Goal: Obtain resource: Obtain resource

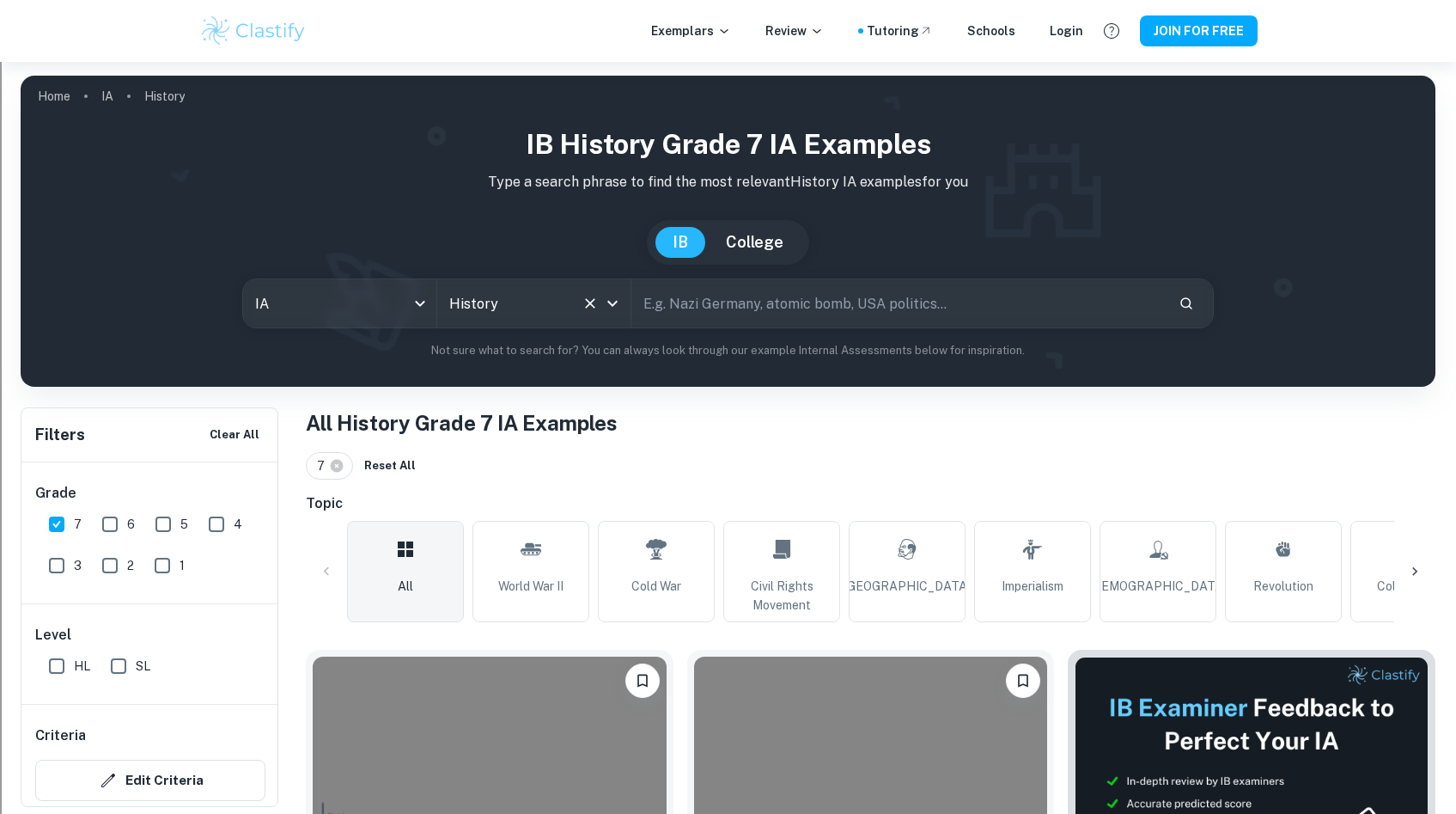
click at [498, 304] on input "History" at bounding box center [509, 303] width 130 height 33
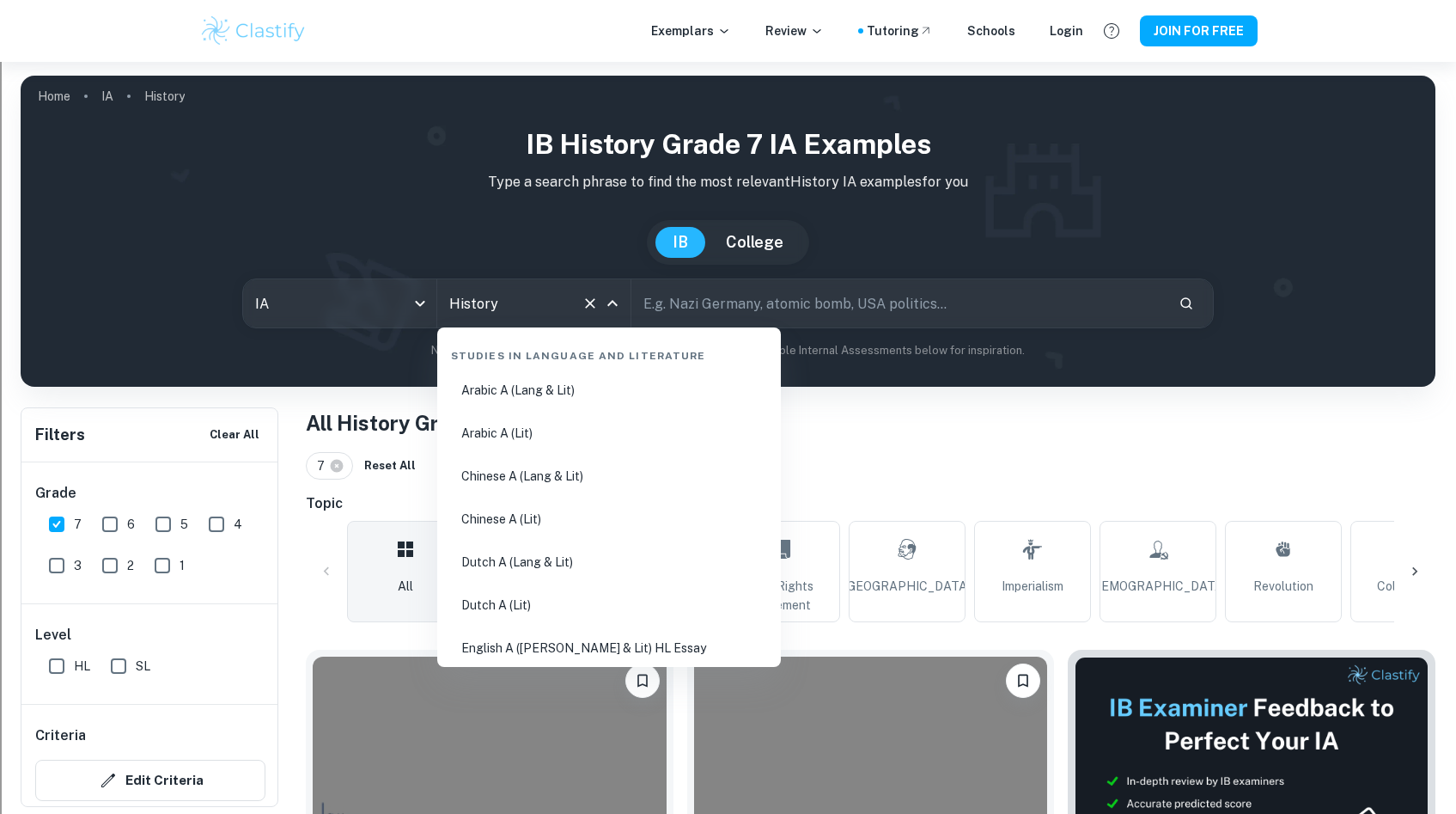
scroll to position [2093, 0]
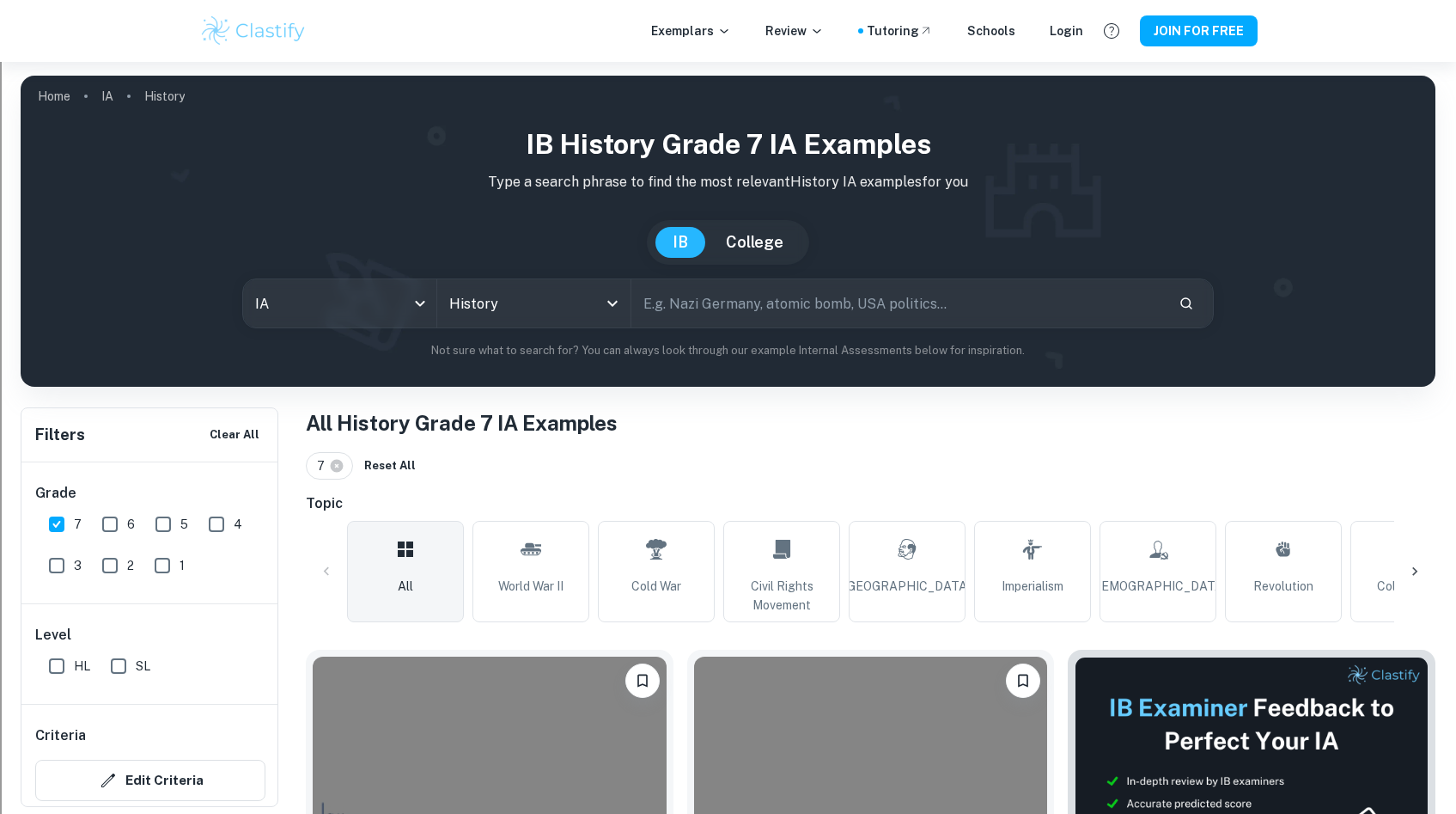
click at [330, 277] on div "IB History Grade 7 IA examples Type a search phrase to find the most relevant H…" at bounding box center [727, 242] width 1387 height 236
click at [41, 93] on link "Home" at bounding box center [54, 96] width 33 height 24
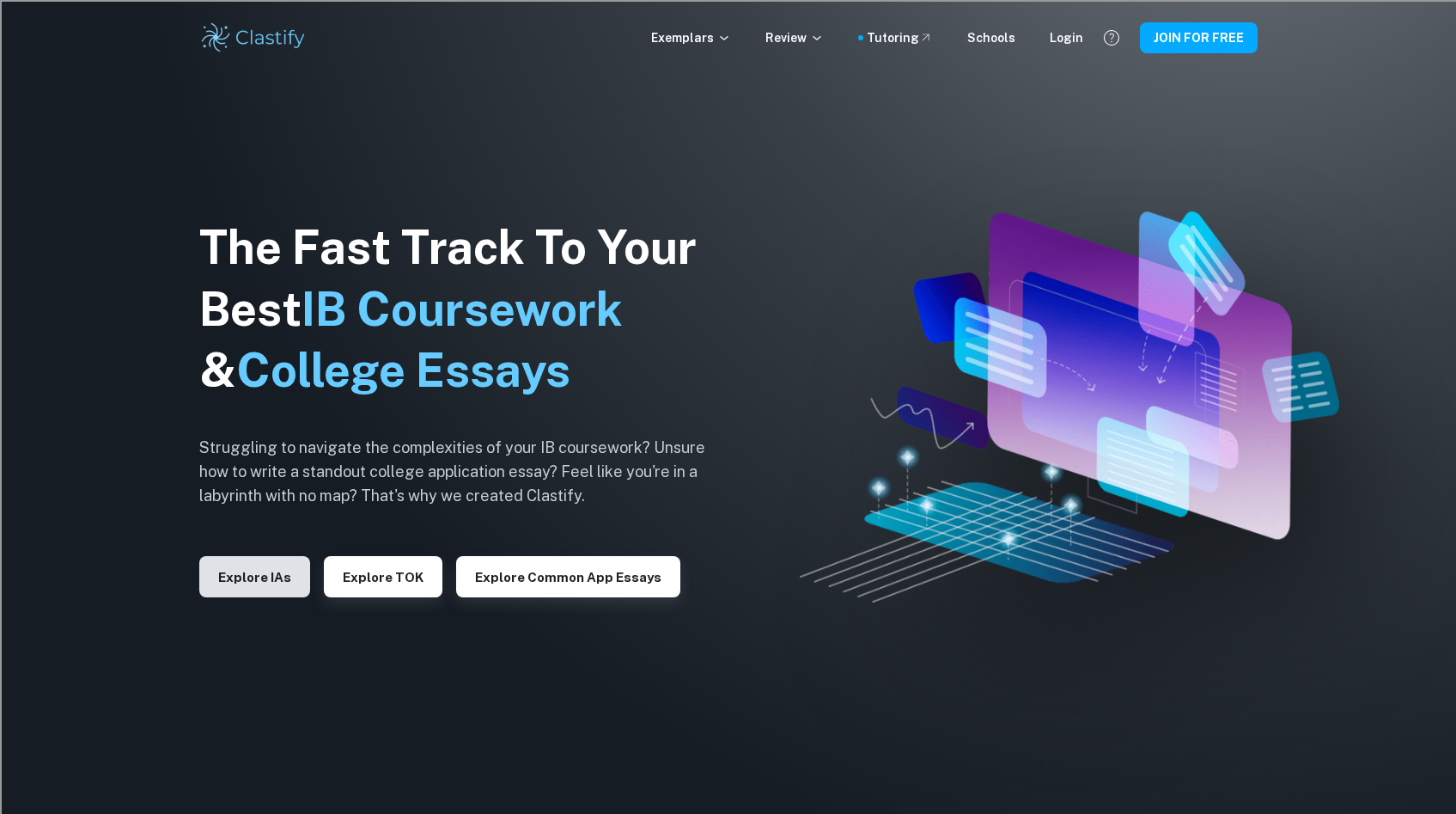
click at [263, 580] on button "Explore IAs" at bounding box center [255, 576] width 111 height 41
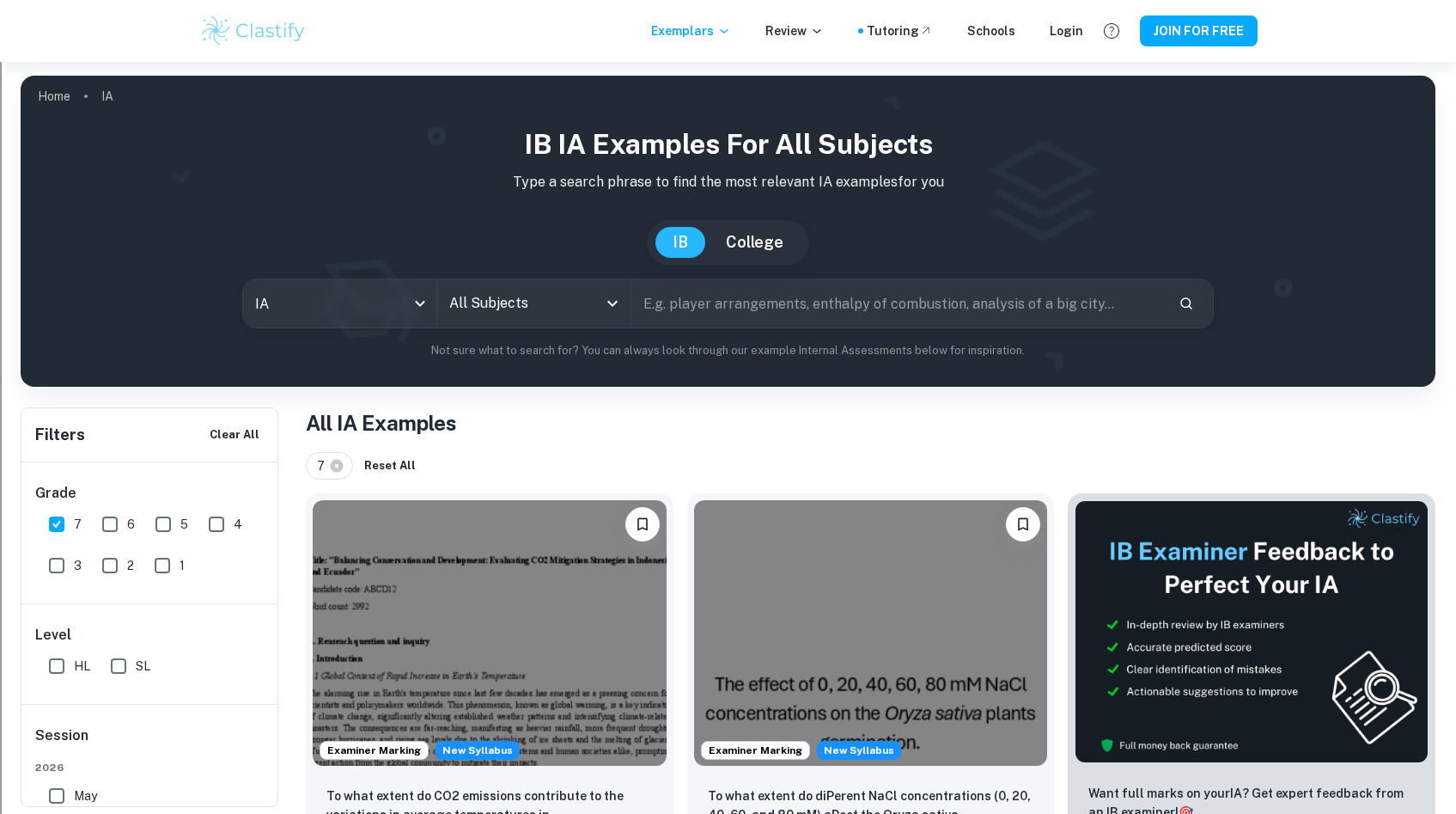
click at [571, 303] on input "All Subjects" at bounding box center [521, 303] width 152 height 33
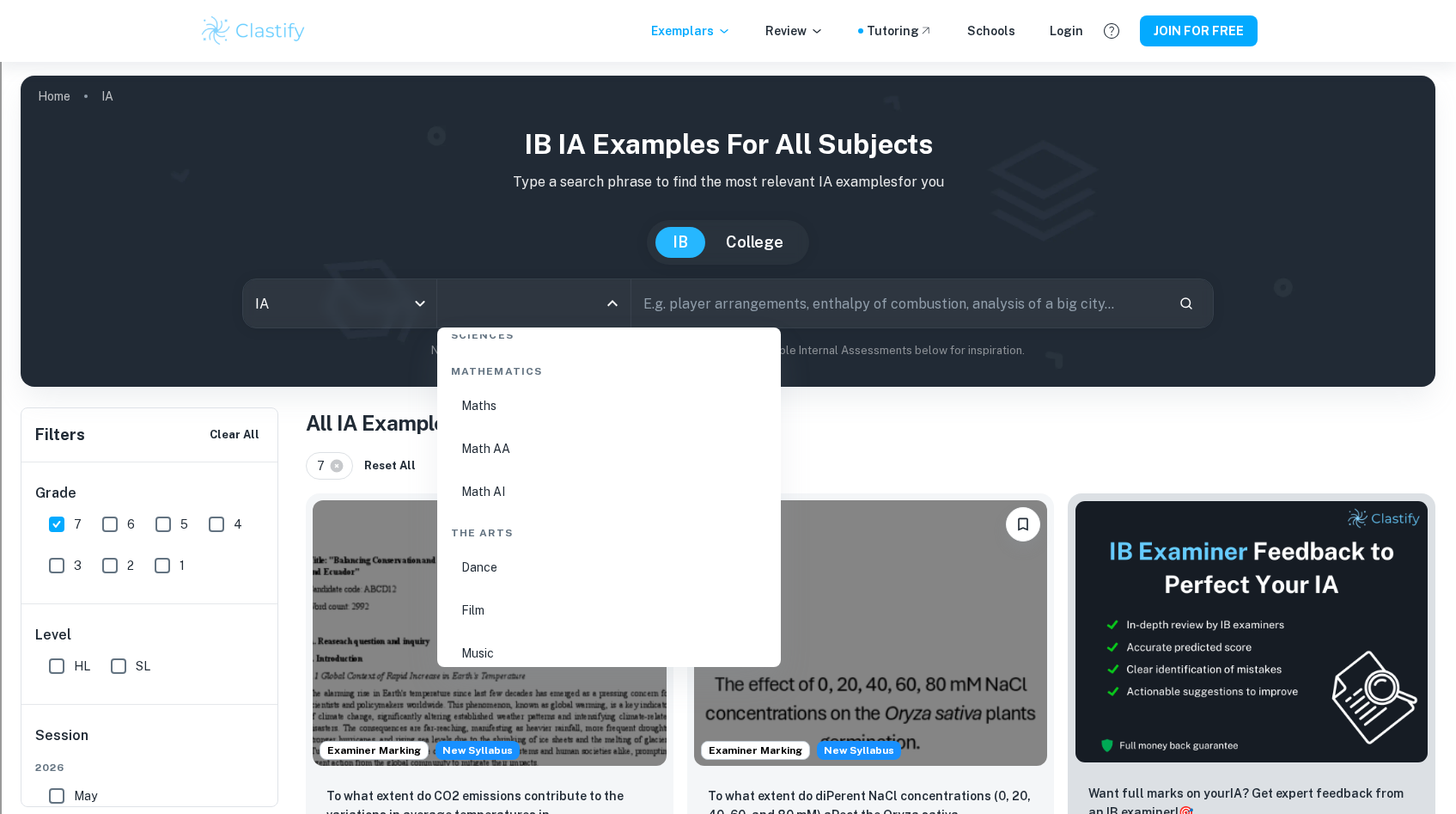
scroll to position [2965, 0]
click at [481, 556] on li "Dance" at bounding box center [608, 553] width 330 height 39
type input "Dance"
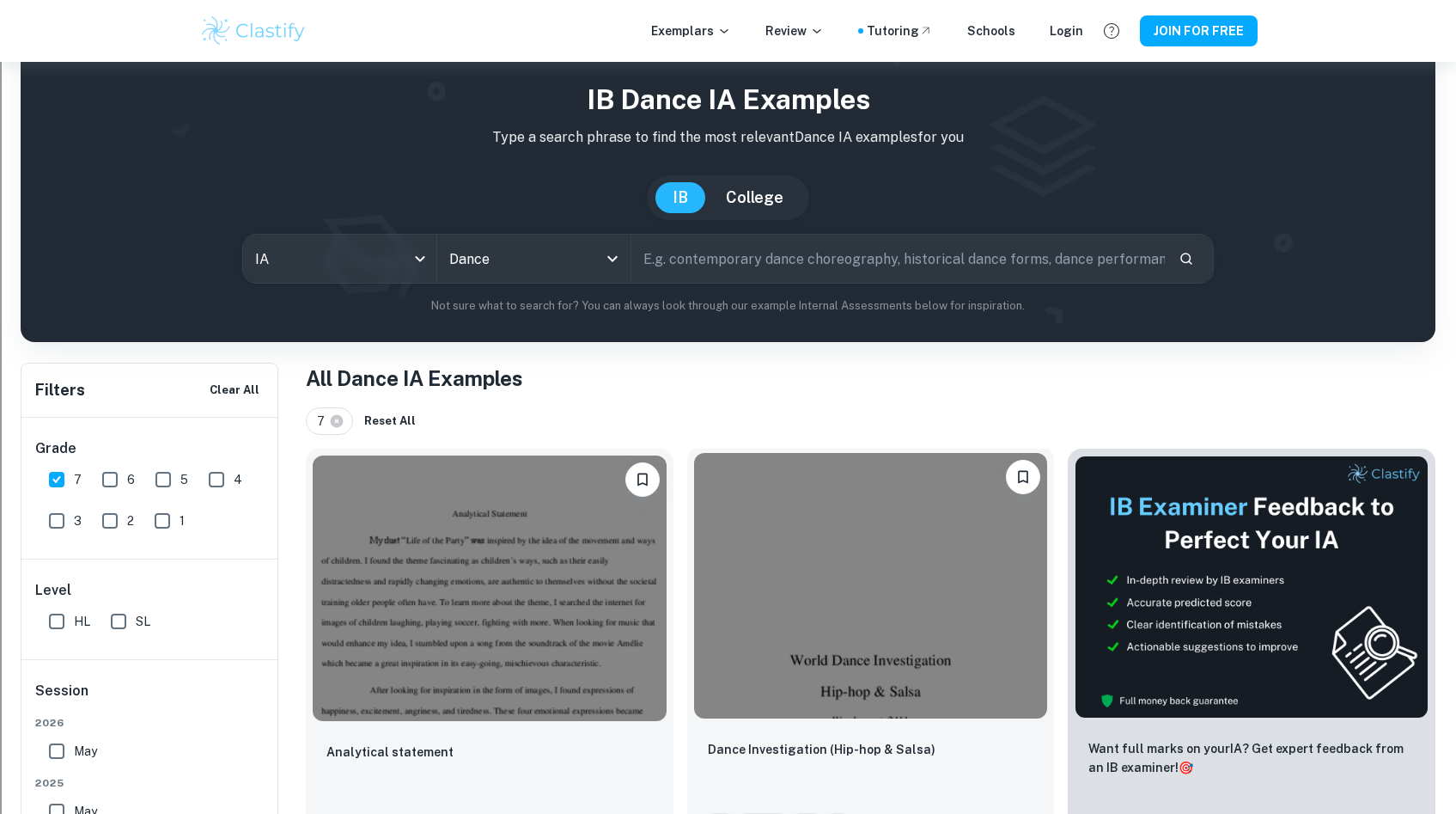
scroll to position [79, 0]
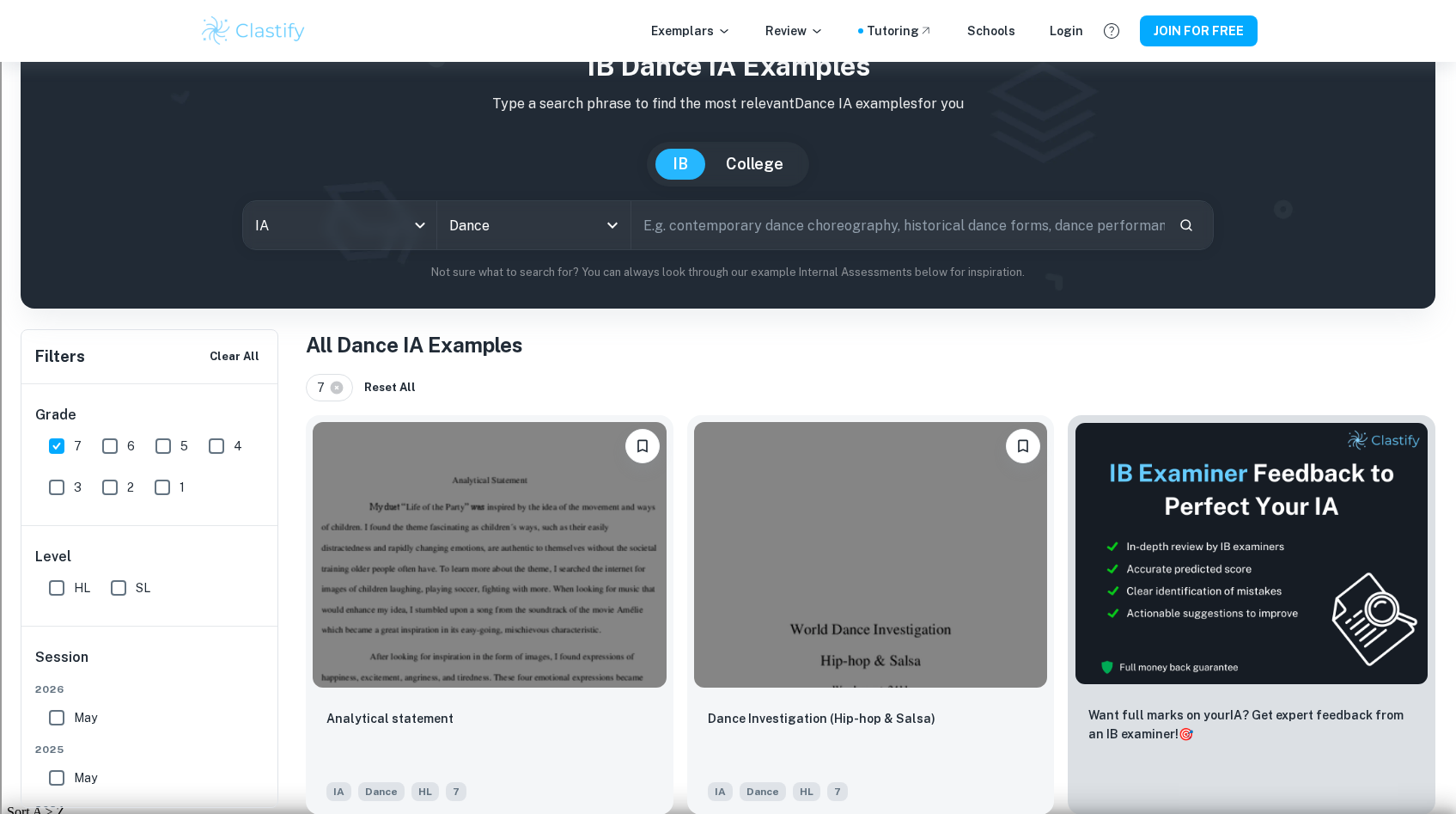
click at [47, 448] on input "7" at bounding box center [56, 446] width 34 height 34
checkbox input "false"
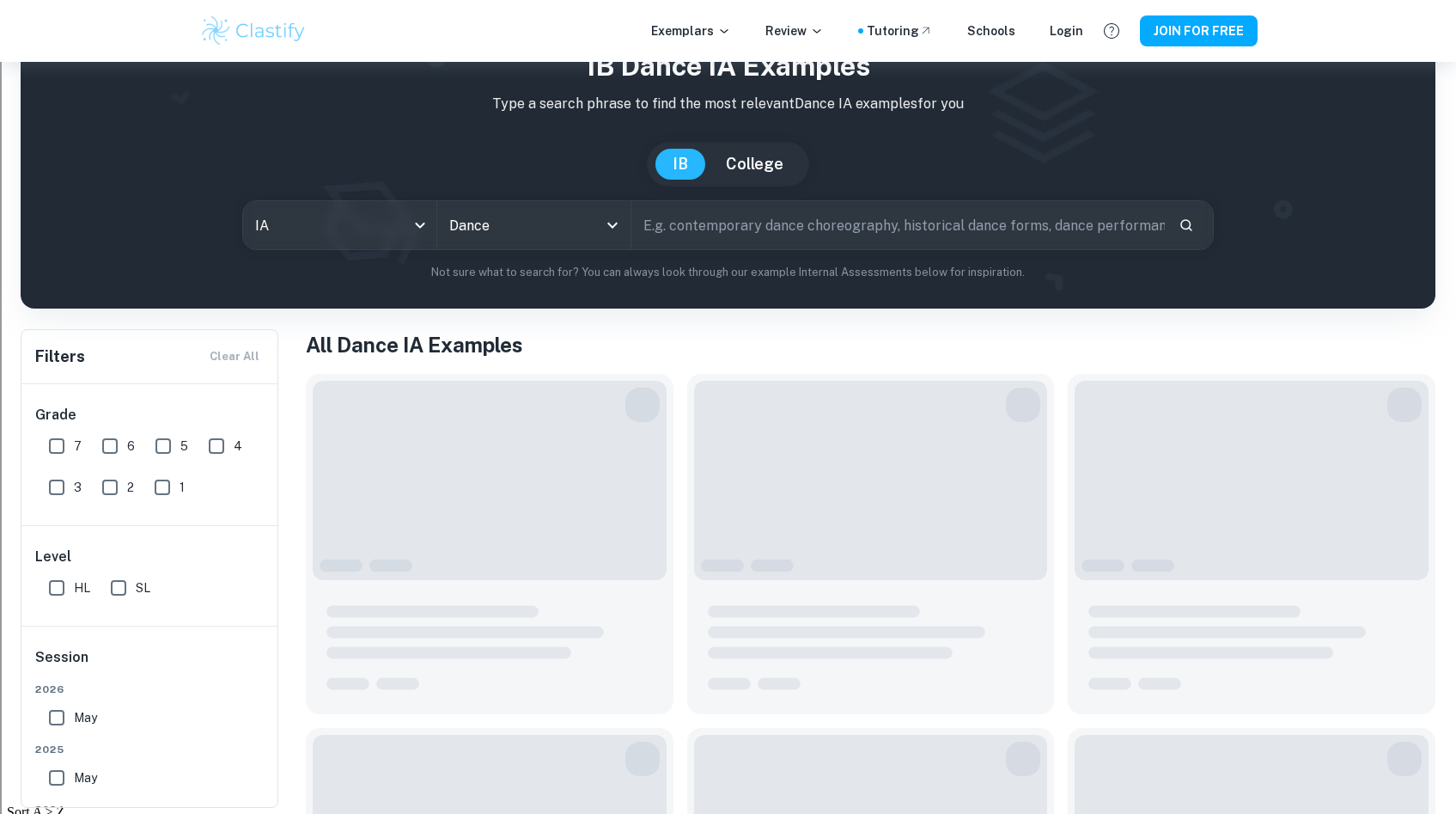
scroll to position [62, 0]
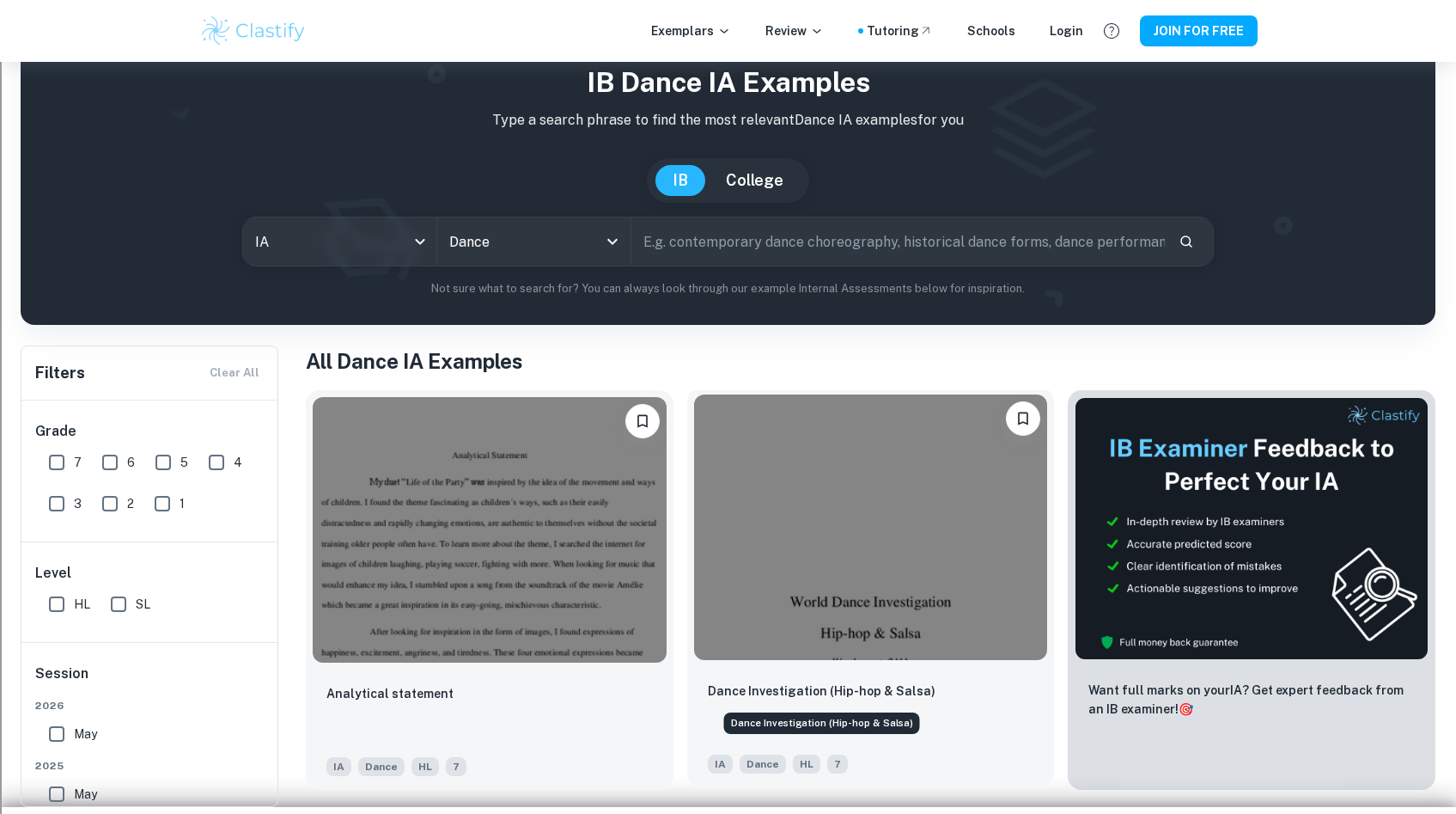
click at [816, 688] on p "Dance Investigation (Hip-hop & Salsa)" at bounding box center [822, 691] width 228 height 19
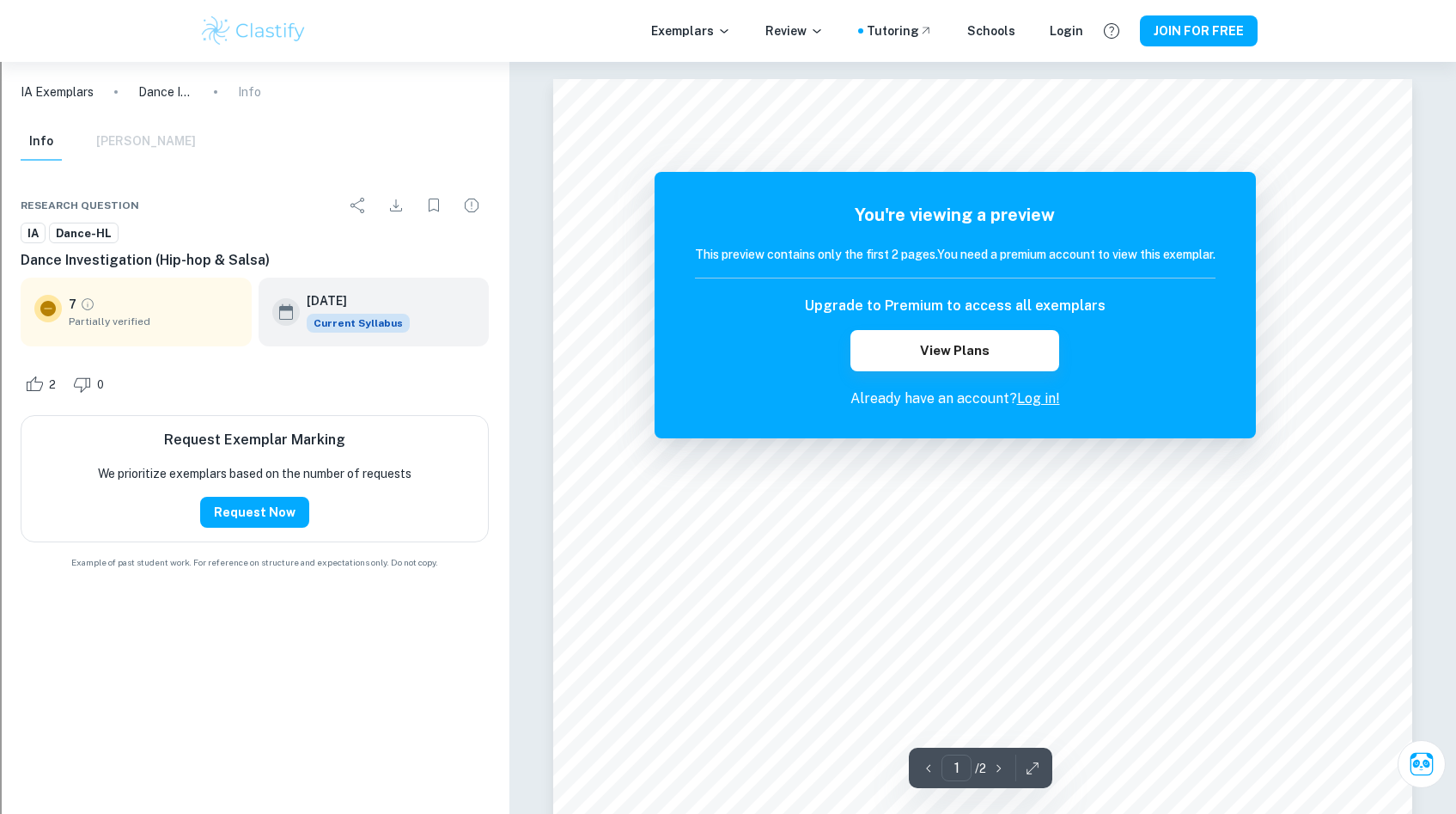
click at [1036, 400] on link "Log in!" at bounding box center [1039, 399] width 43 height 16
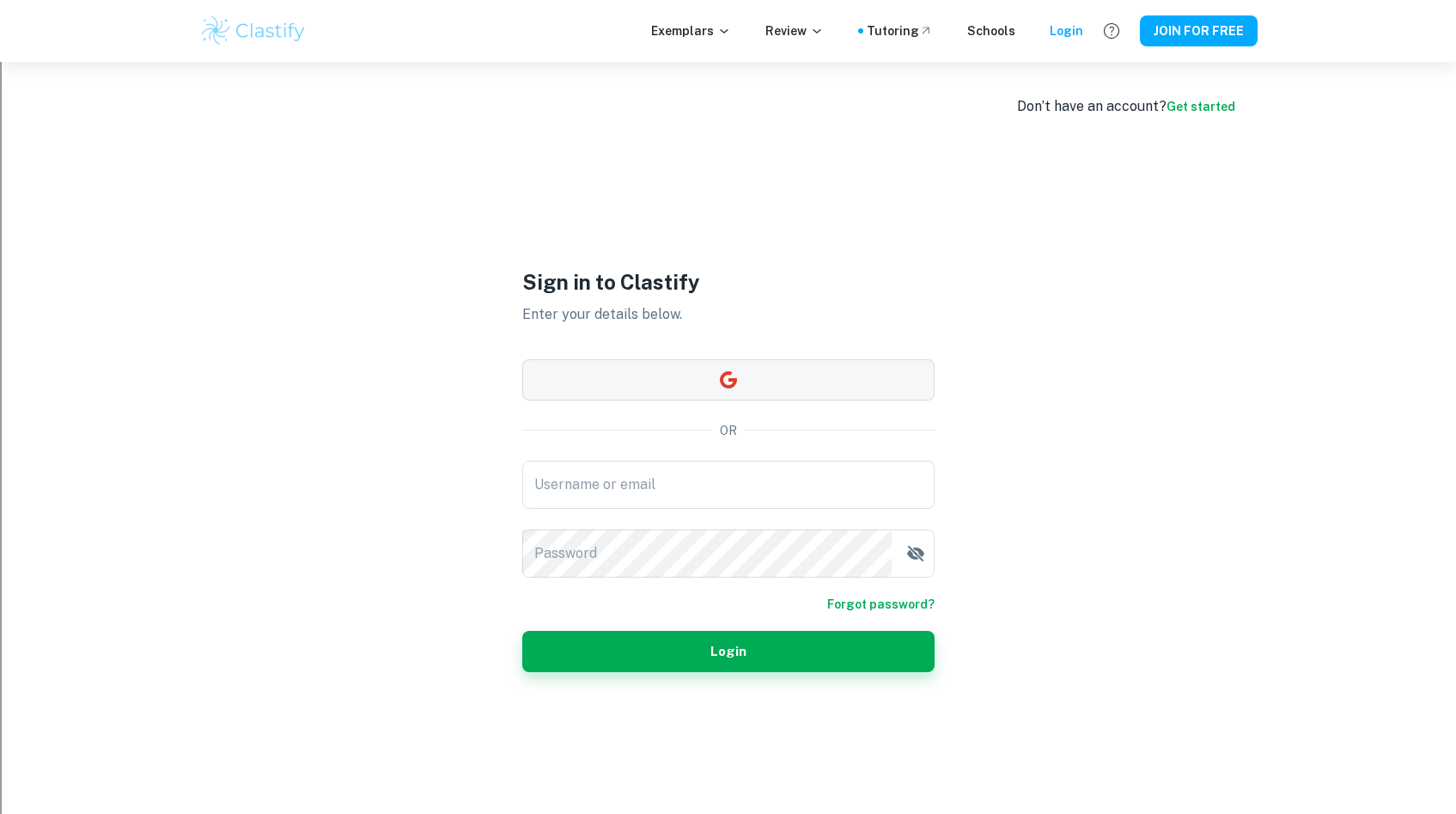
click at [782, 373] on button "button" at bounding box center [729, 380] width 413 height 41
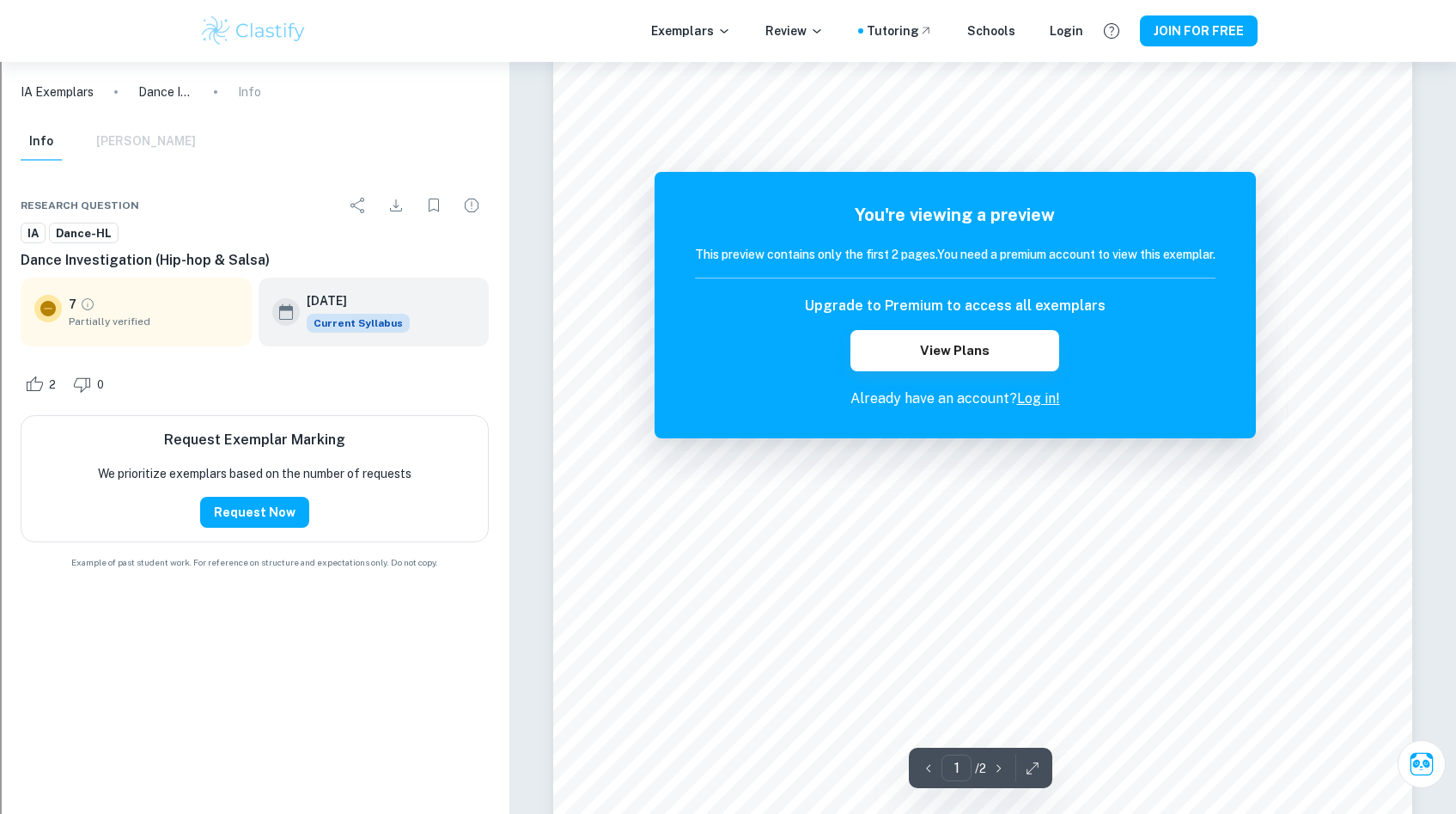
scroll to position [239, 0]
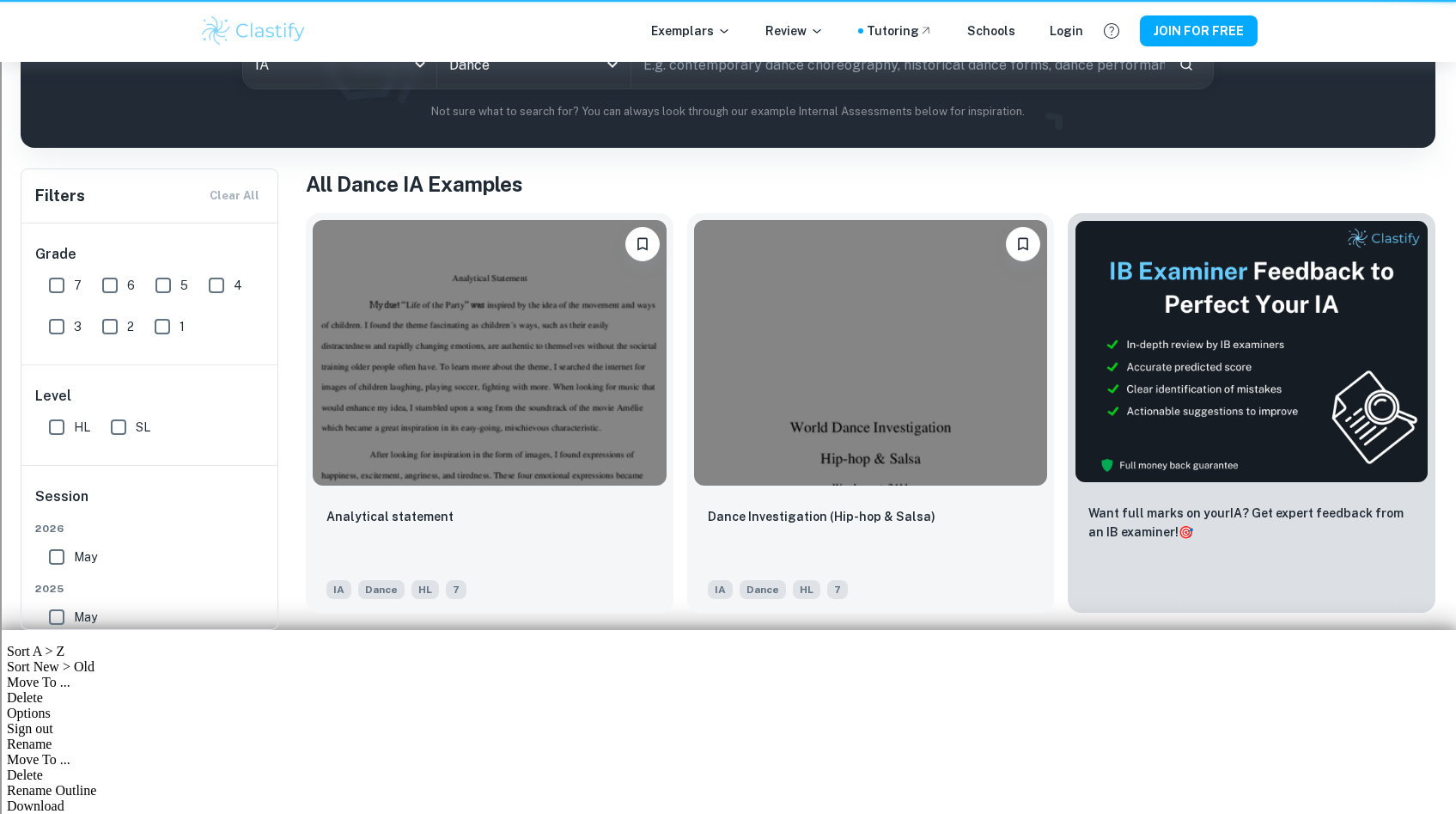
scroll to position [62, 0]
